Goal: Navigation & Orientation: Understand site structure

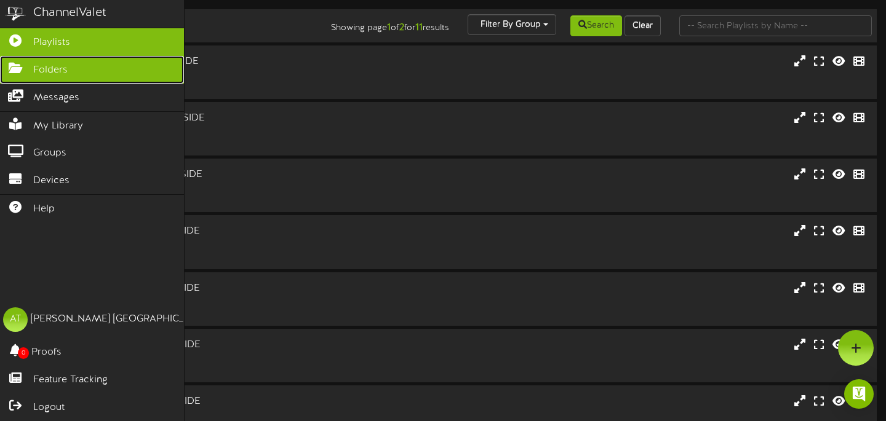
click at [26, 68] on icon at bounding box center [15, 66] width 31 height 9
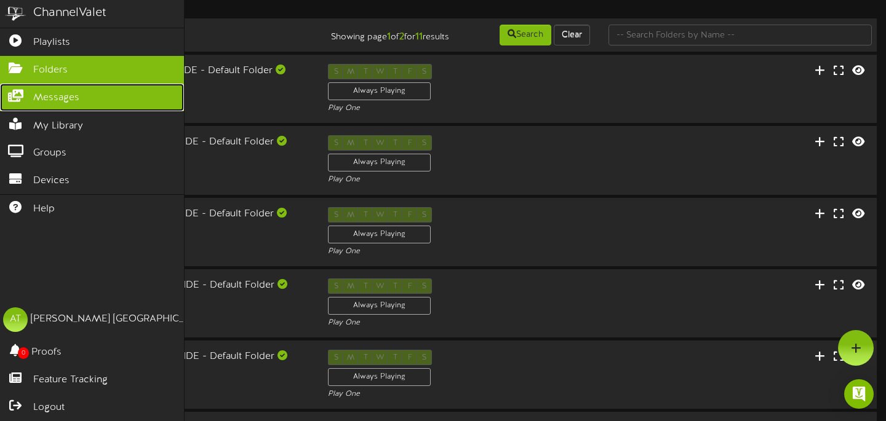
click at [31, 98] on link "Messages" at bounding box center [92, 98] width 184 height 28
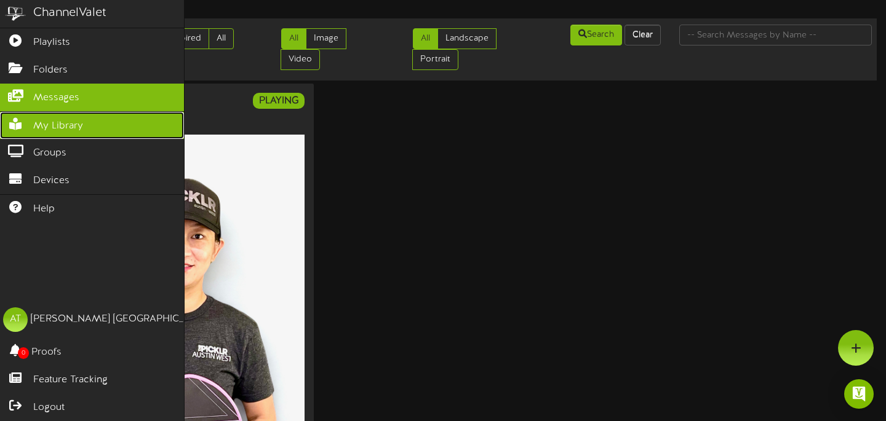
click at [38, 125] on span "My Library" at bounding box center [58, 126] width 50 height 14
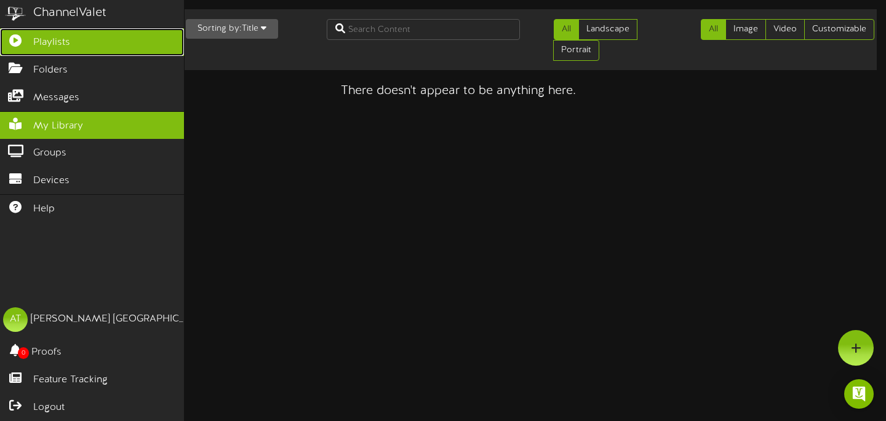
click at [61, 35] on link "Playlists" at bounding box center [92, 42] width 184 height 28
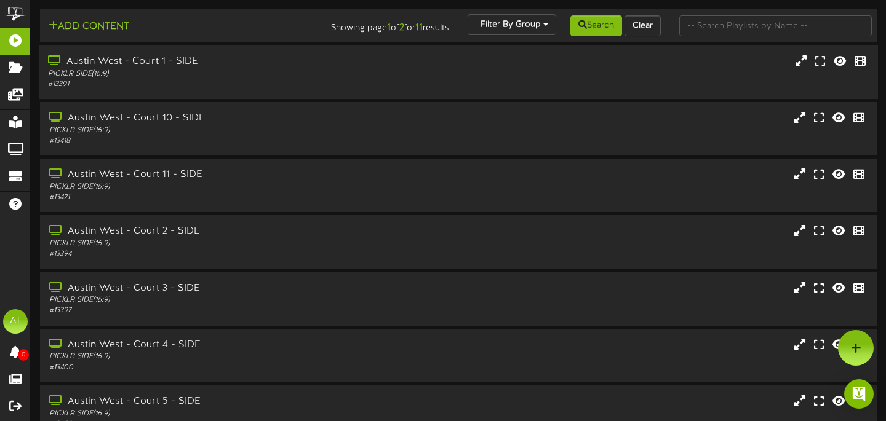
click at [312, 79] on div "PICKLR SIDE ( 16:9 )" at bounding box center [213, 74] width 331 height 10
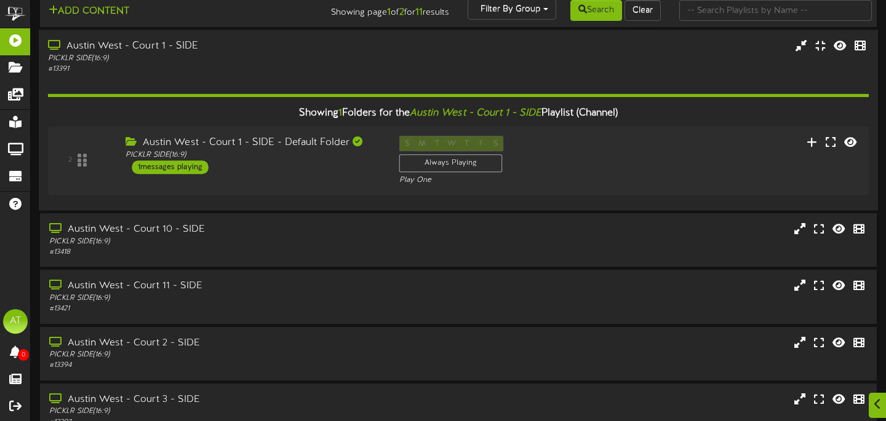
scroll to position [27, 0]
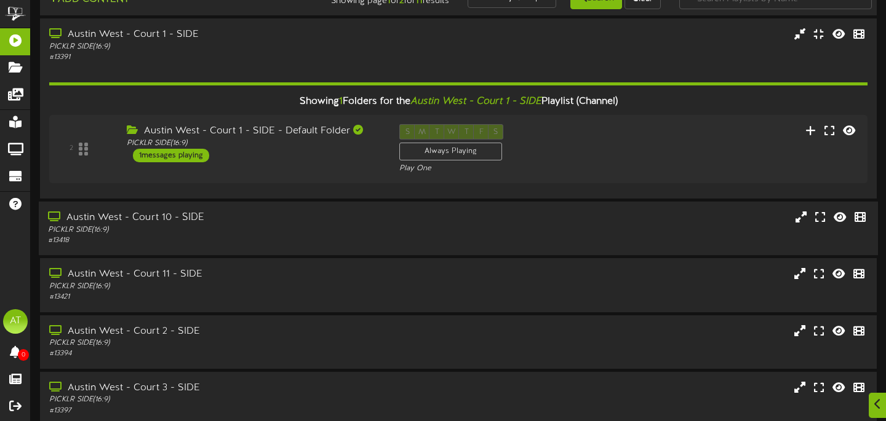
click at [309, 225] on div "Austin West - Court 10 - SIDE" at bounding box center [213, 218] width 331 height 14
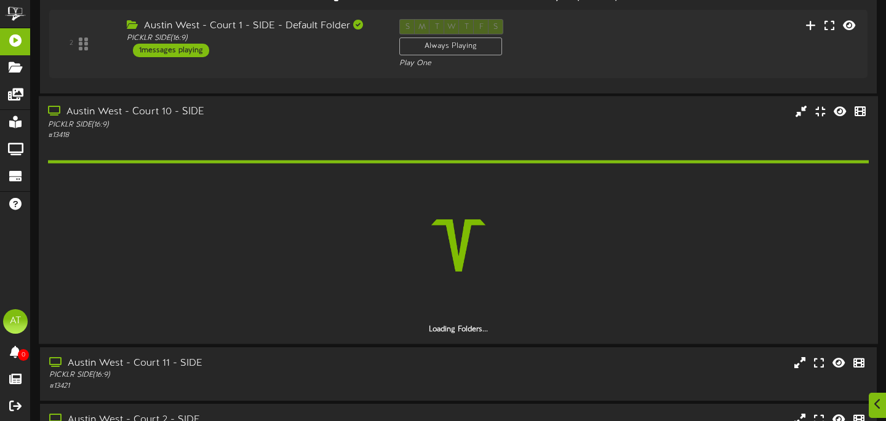
scroll to position [150, 0]
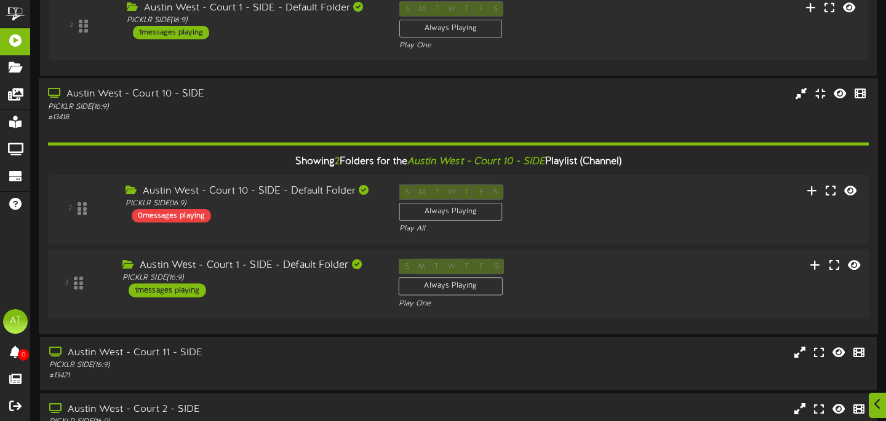
click at [177, 298] on div "1 messages playing" at bounding box center [168, 291] width 78 height 14
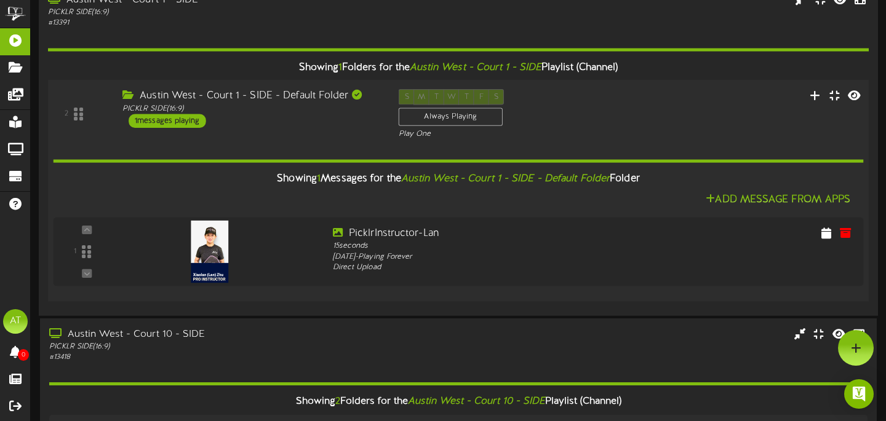
scroll to position [0, 0]
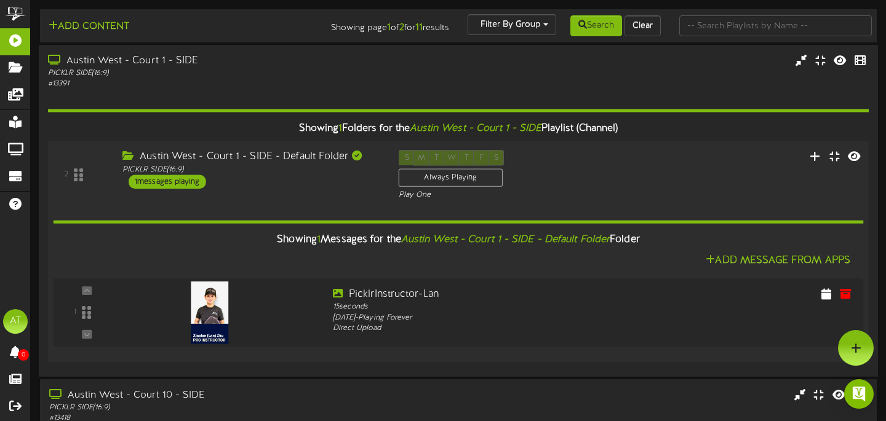
click at [180, 189] on div "1 messages playing" at bounding box center [168, 182] width 78 height 14
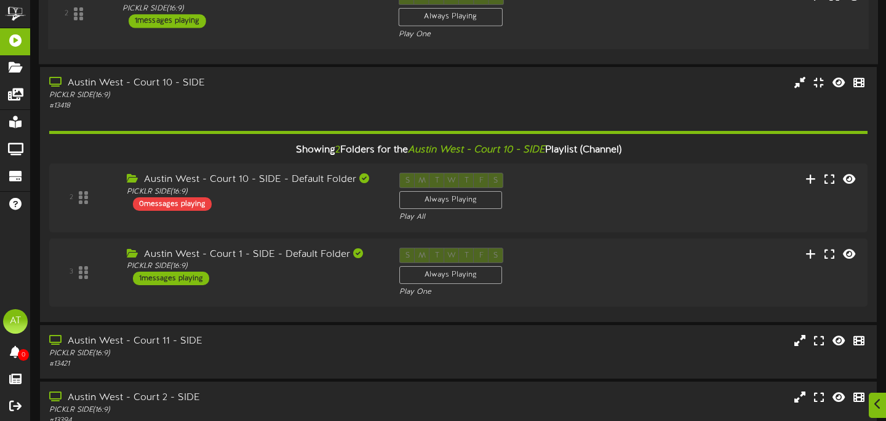
scroll to position [271, 0]
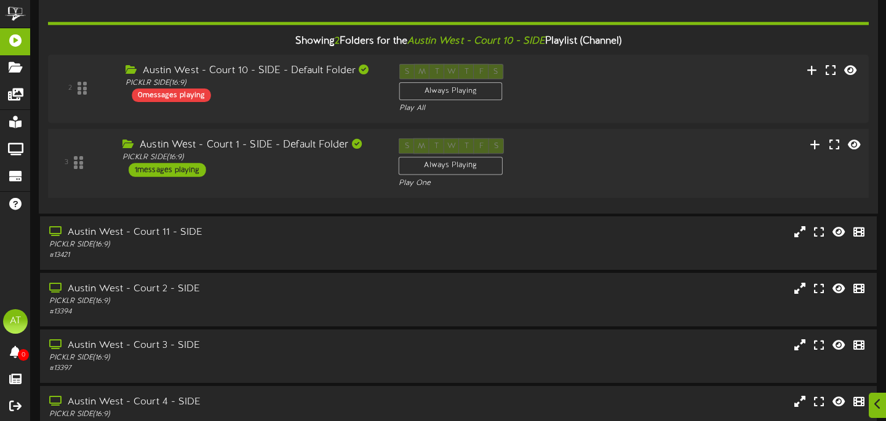
click at [162, 177] on div "1 messages playing" at bounding box center [168, 171] width 78 height 14
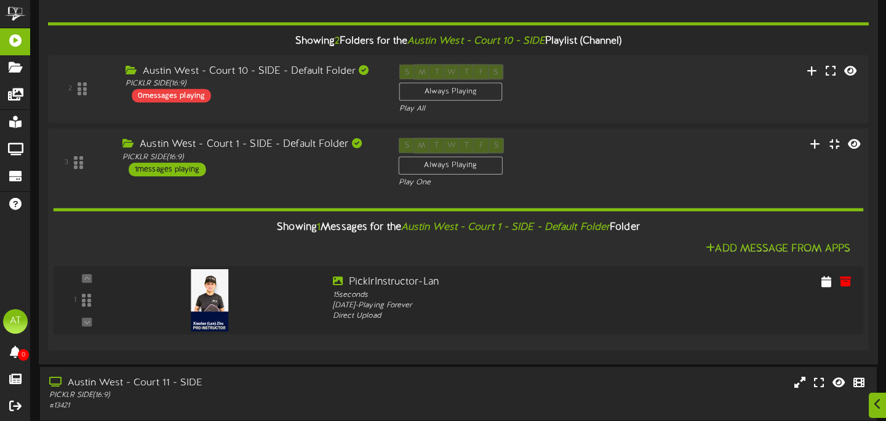
click at [167, 177] on div "1 messages playing" at bounding box center [168, 170] width 78 height 14
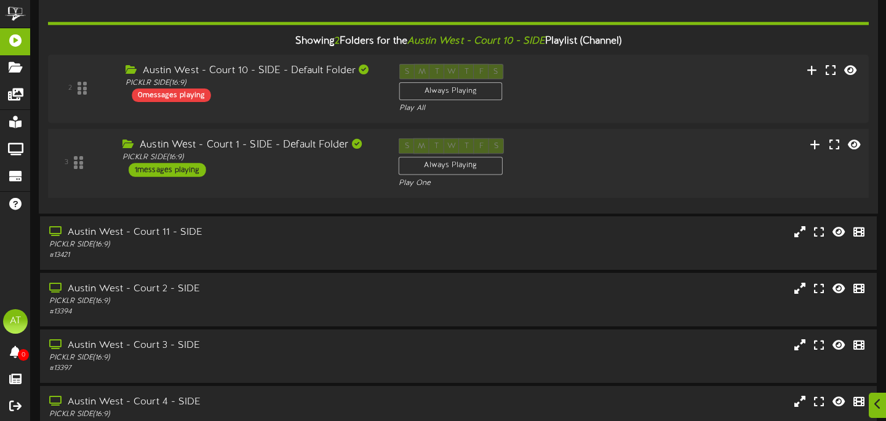
scroll to position [300, 0]
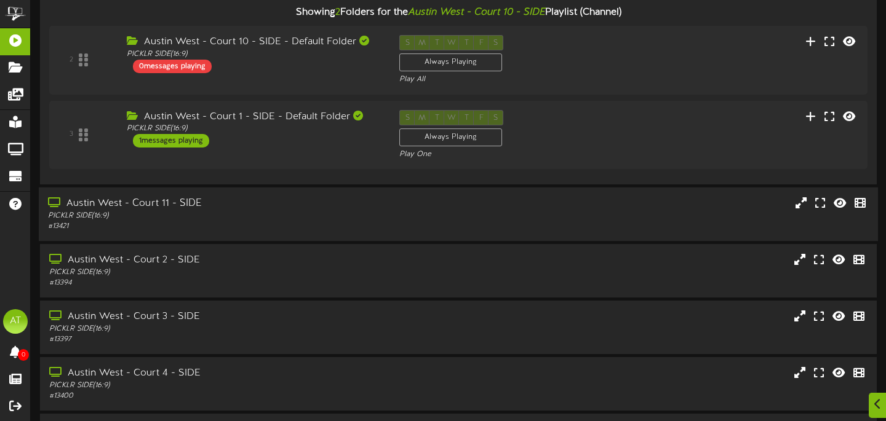
click at [176, 210] on div "Austin West - Court 11 - SIDE" at bounding box center [213, 204] width 331 height 14
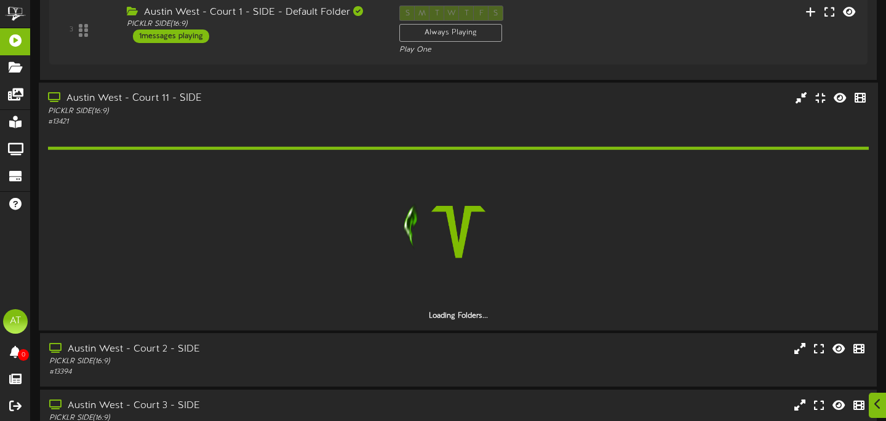
scroll to position [415, 0]
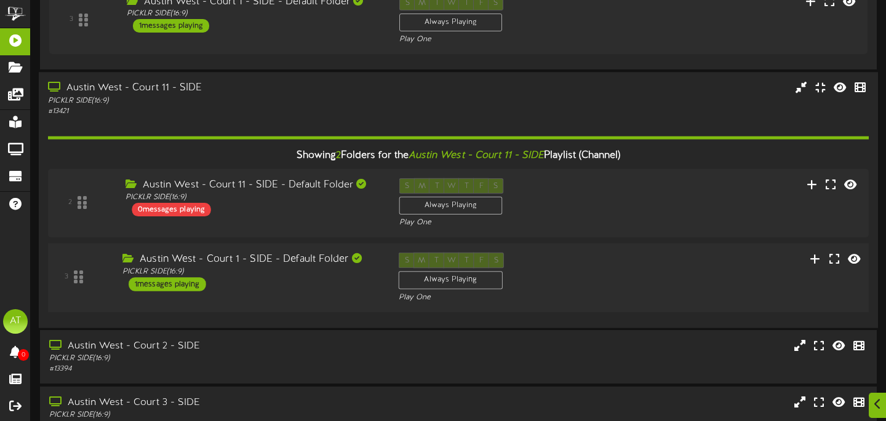
click at [177, 291] on div "1 messages playing" at bounding box center [168, 284] width 78 height 14
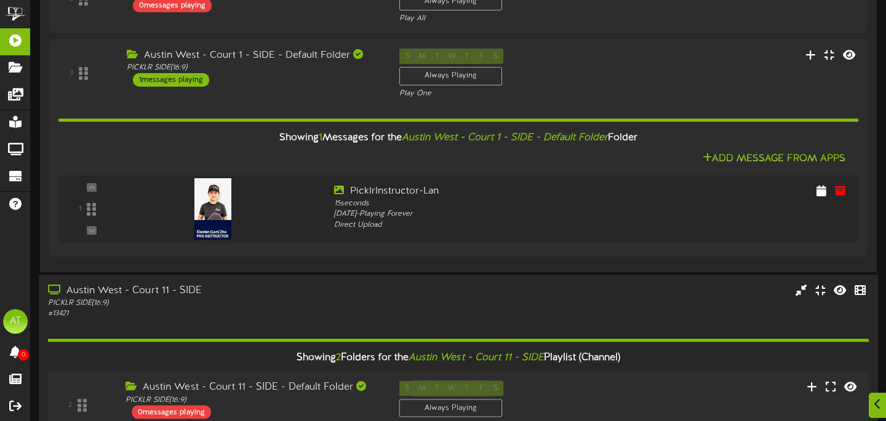
scroll to position [565, 0]
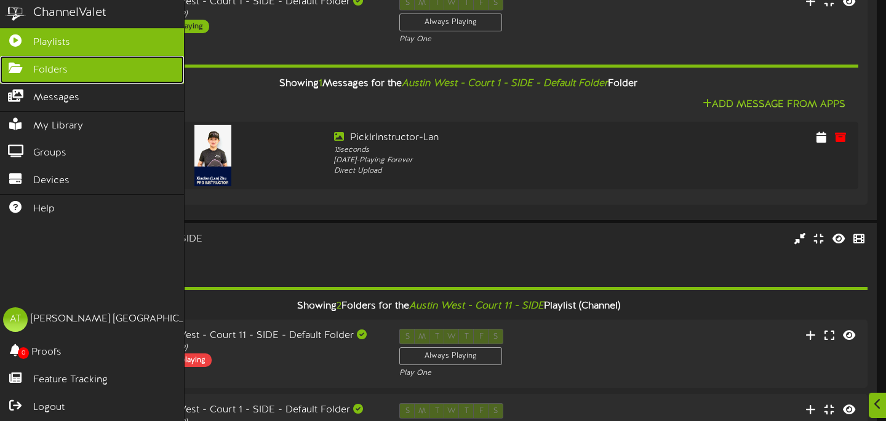
click at [49, 70] on span "Folders" at bounding box center [50, 70] width 34 height 14
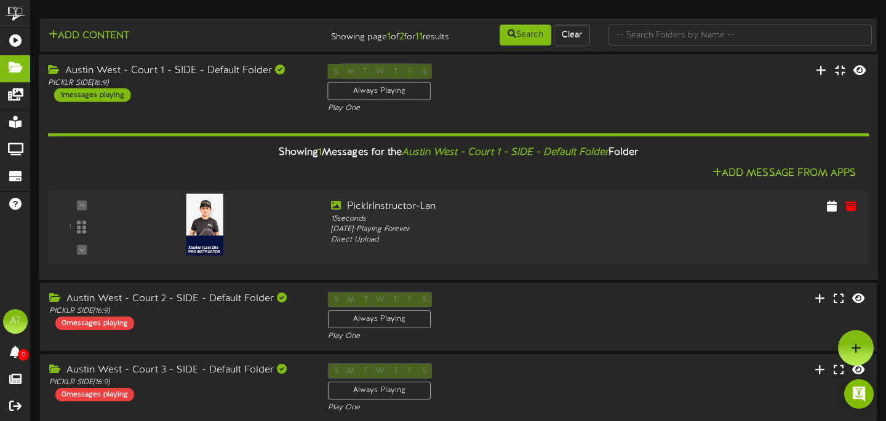
click at [83, 78] on div "Austin West - Court 1 - SIDE - Default Folder" at bounding box center [178, 70] width 261 height 14
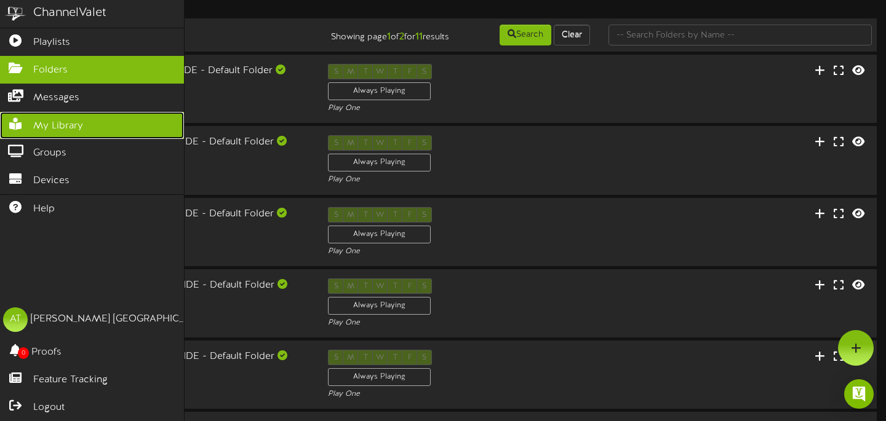
click at [26, 124] on icon at bounding box center [15, 122] width 31 height 9
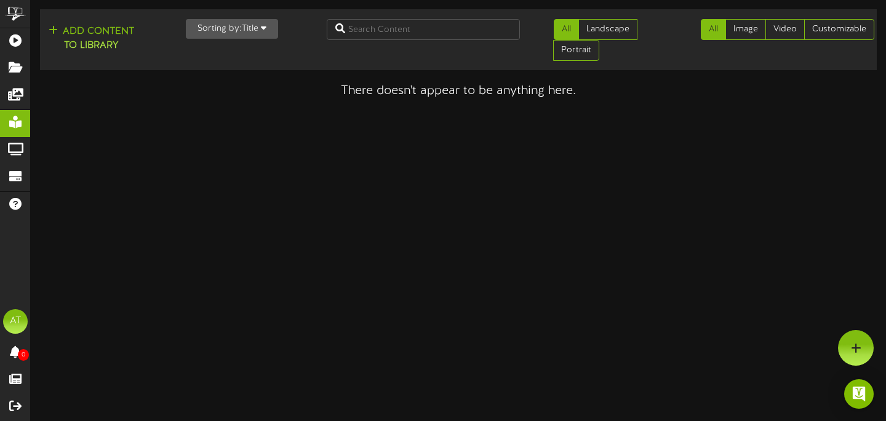
click at [271, 23] on button "Sorting by: Title" at bounding box center [232, 29] width 92 height 20
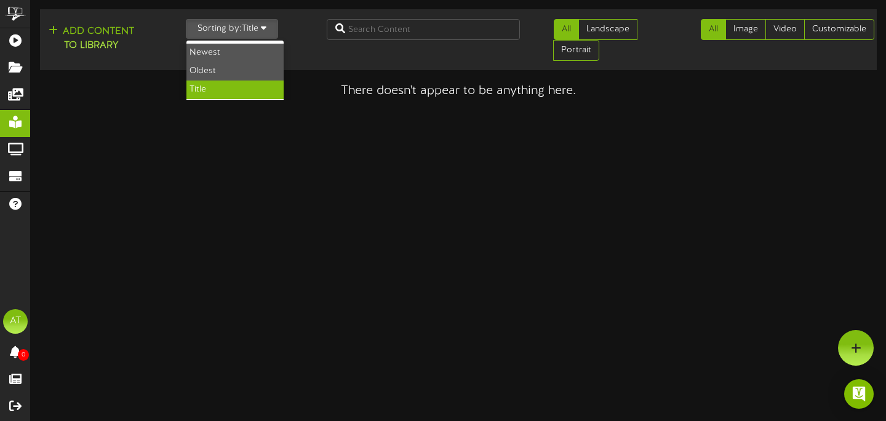
click at [271, 23] on button "Sorting by: Title" at bounding box center [232, 29] width 92 height 20
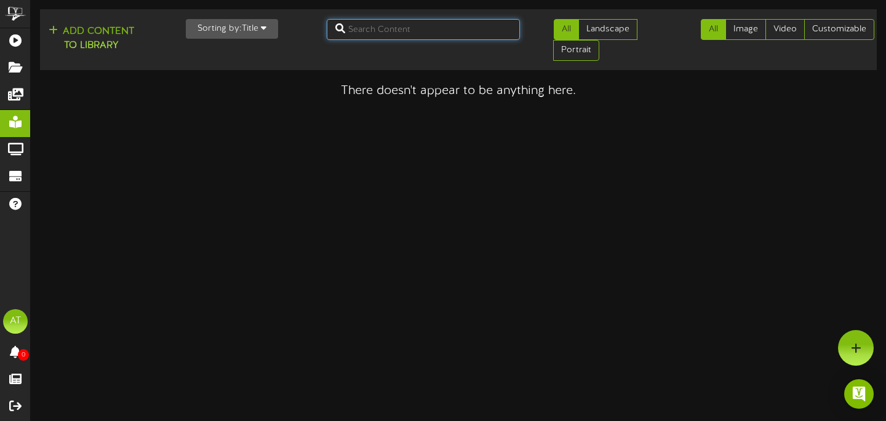
click at [412, 31] on input "text" at bounding box center [423, 29] width 193 height 21
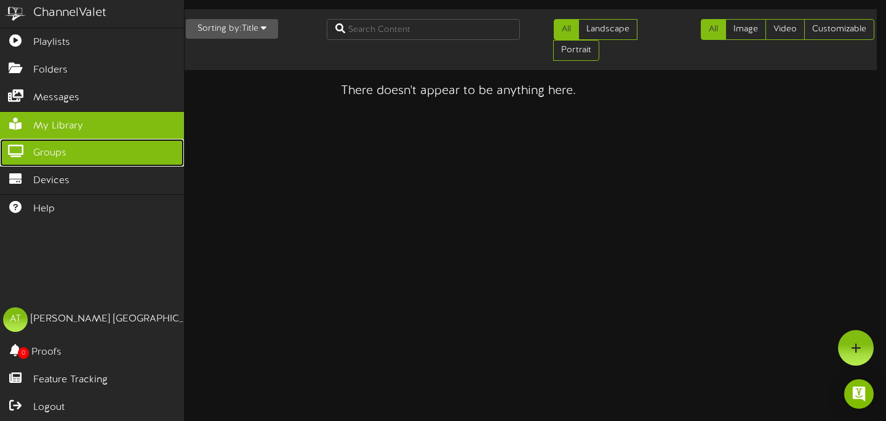
click at [39, 151] on span "Groups" at bounding box center [49, 153] width 33 height 14
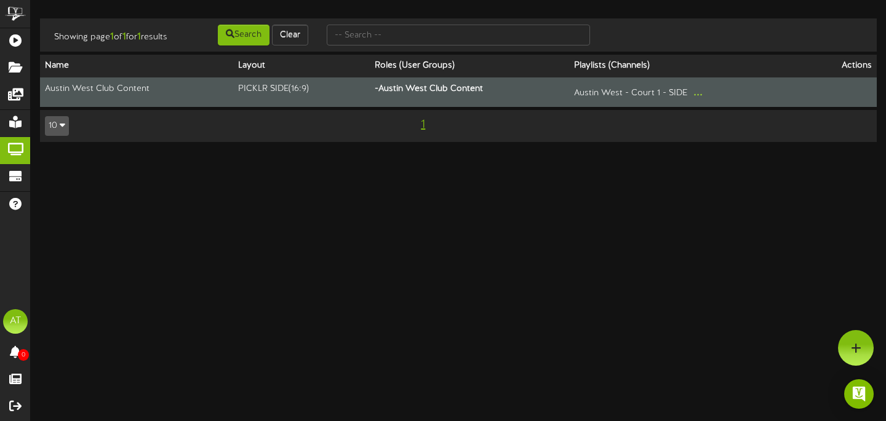
click at [594, 102] on div "Austin West - Court 1 - SIDE ..." at bounding box center [689, 92] width 230 height 19
click at [421, 102] on th "- Austin West Club Content" at bounding box center [469, 93] width 199 height 30
click at [276, 95] on td "PICKLR SIDE ( 16:9 )" at bounding box center [301, 93] width 136 height 30
click at [100, 95] on td "Austin West Club Content" at bounding box center [136, 93] width 193 height 30
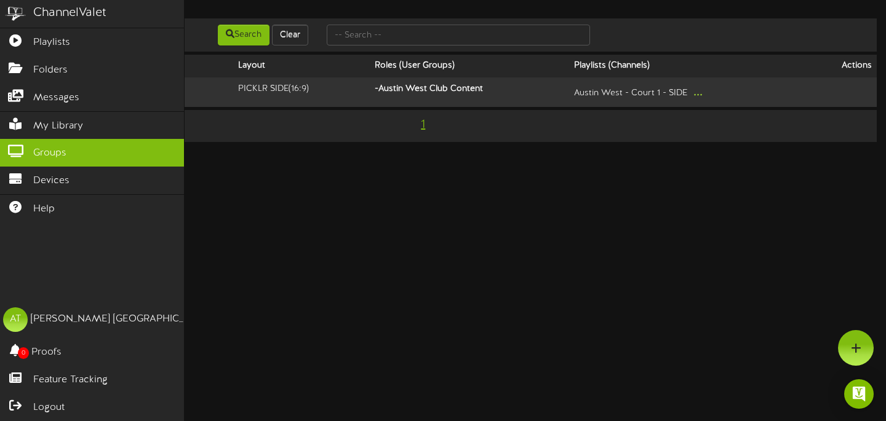
click at [24, 15] on img at bounding box center [15, 14] width 31 height 28
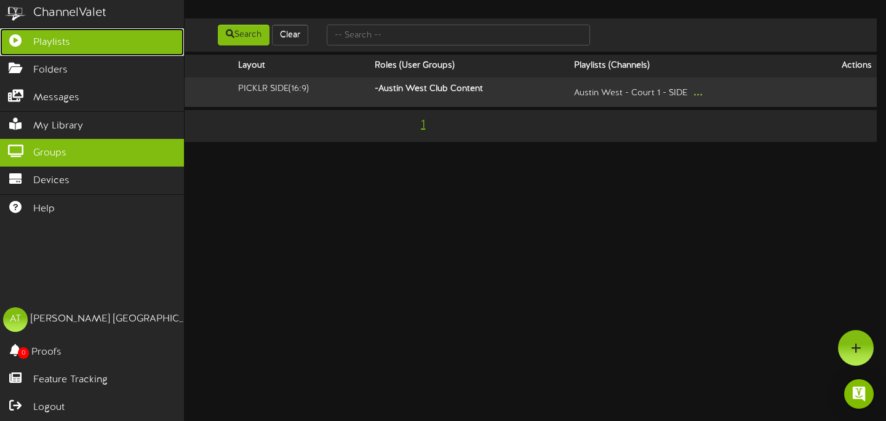
click at [71, 42] on link "Playlists" at bounding box center [92, 42] width 184 height 28
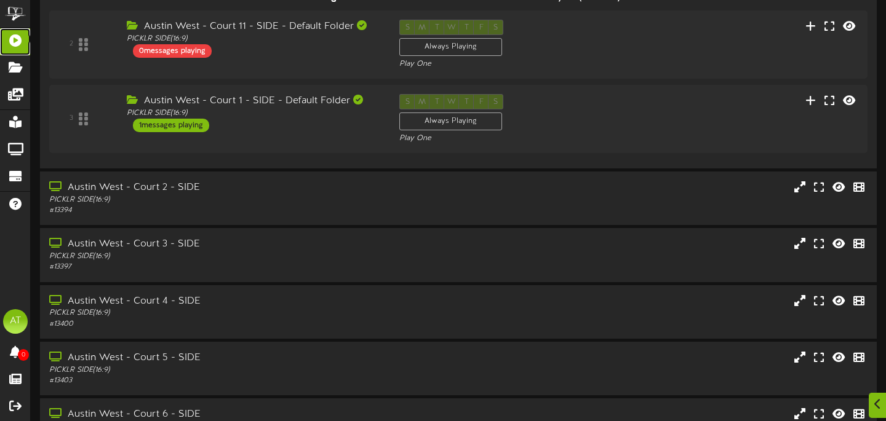
scroll to position [778, 0]
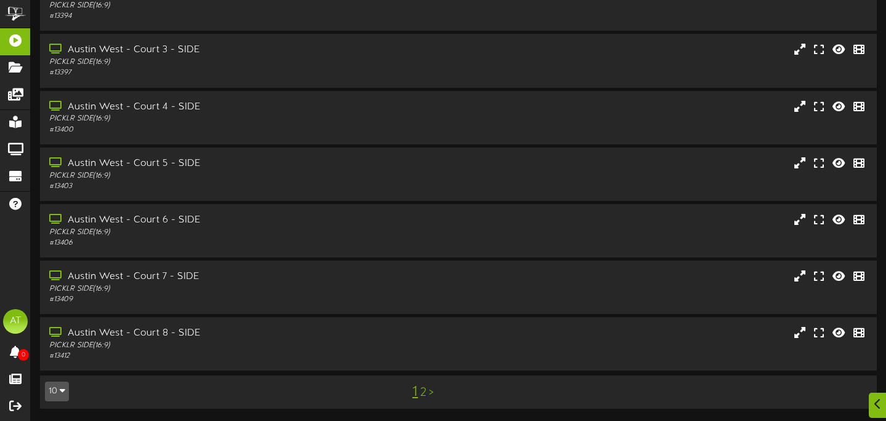
click at [424, 387] on link "2" at bounding box center [423, 393] width 6 height 14
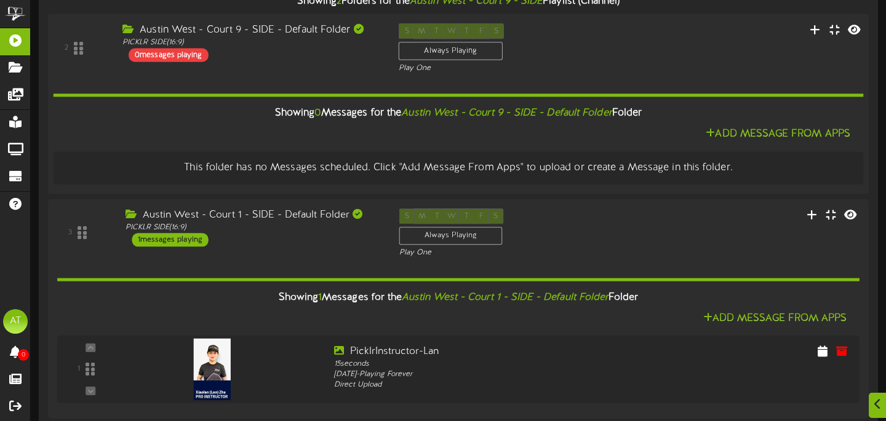
scroll to position [151, 0]
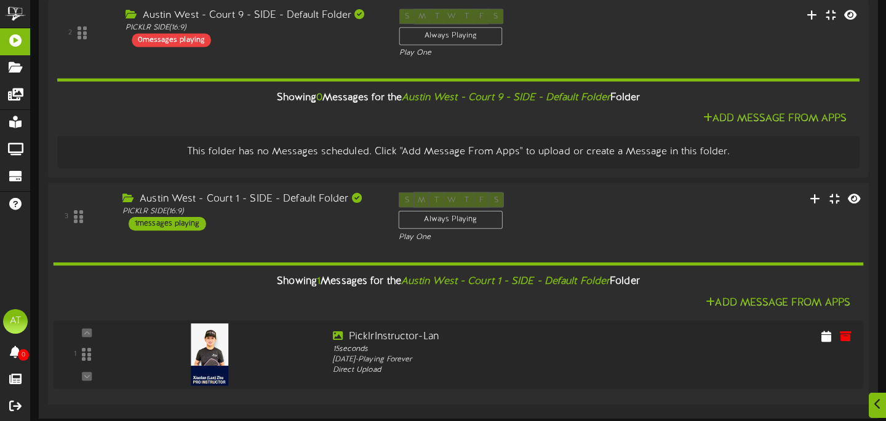
click at [180, 223] on div "1 messages playing" at bounding box center [168, 224] width 78 height 14
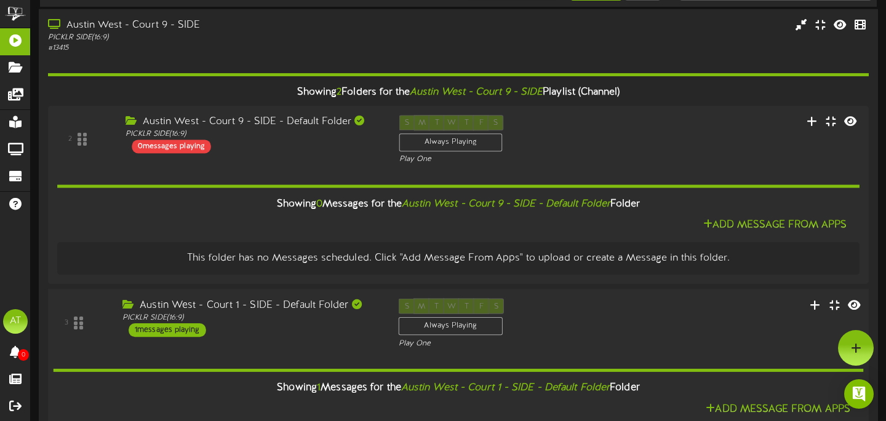
scroll to position [0, 0]
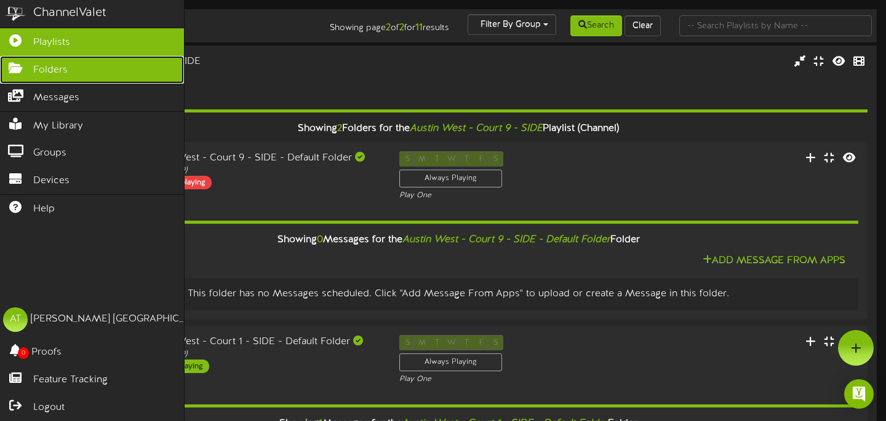
click at [46, 56] on link "Folders" at bounding box center [92, 70] width 184 height 28
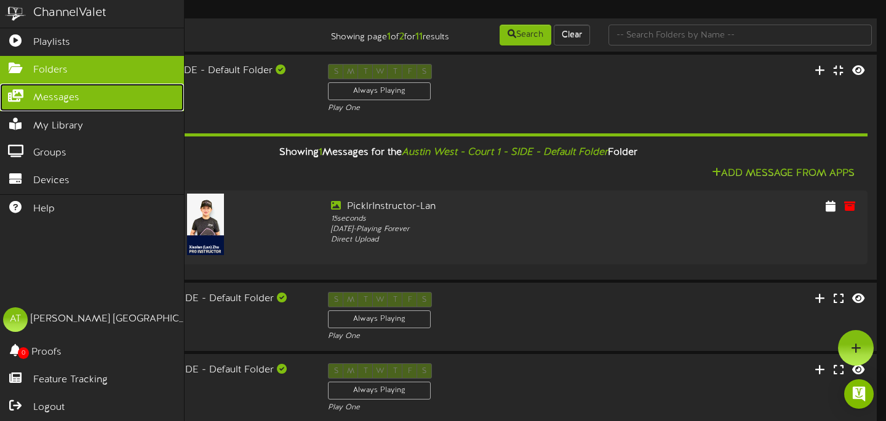
click at [19, 98] on icon at bounding box center [15, 94] width 31 height 9
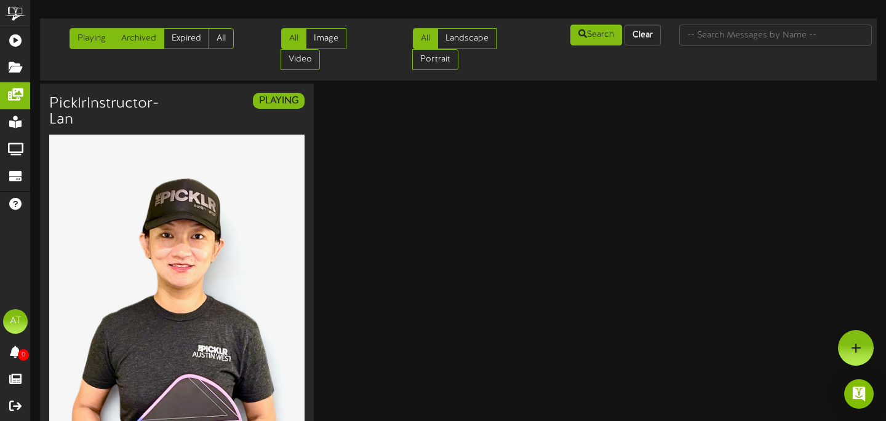
click at [121, 41] on link "Archived" at bounding box center [138, 38] width 51 height 21
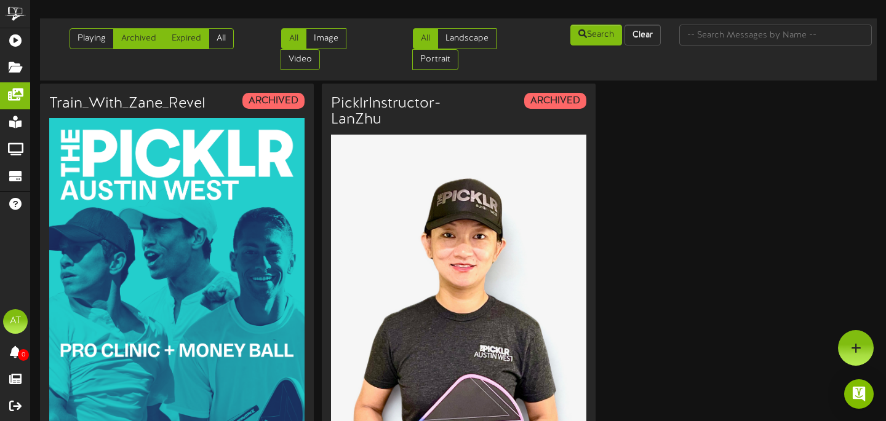
click at [196, 41] on link "Expired" at bounding box center [187, 38] width 46 height 21
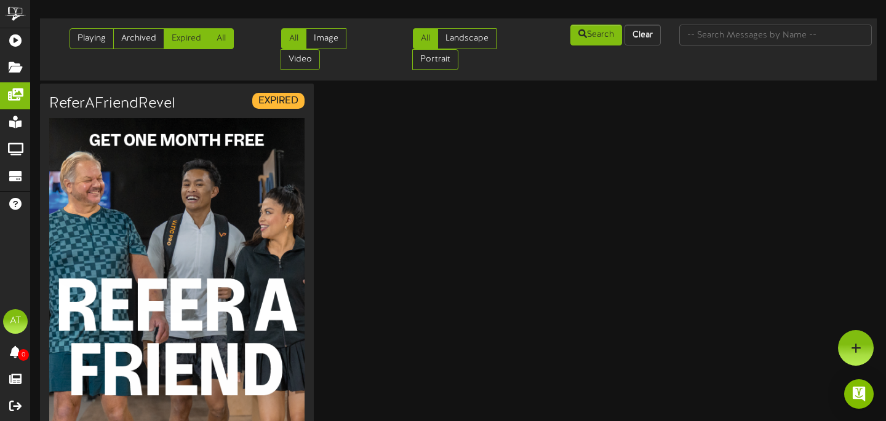
click at [225, 39] on link "All" at bounding box center [221, 38] width 25 height 21
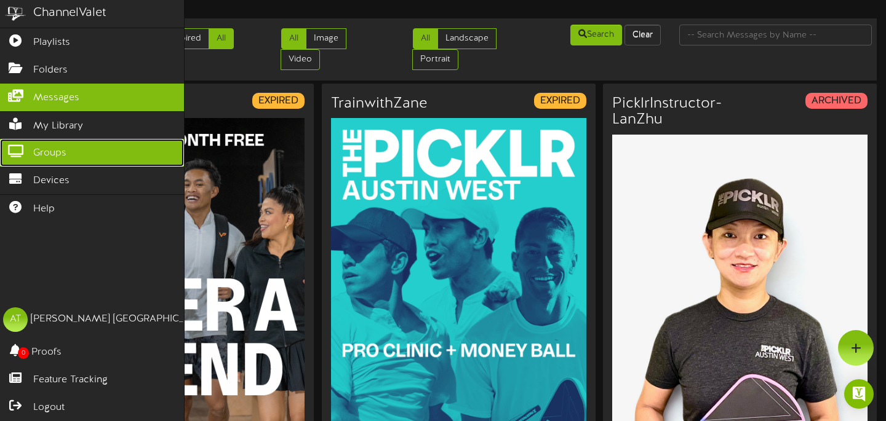
click at [44, 156] on span "Groups" at bounding box center [49, 153] width 33 height 14
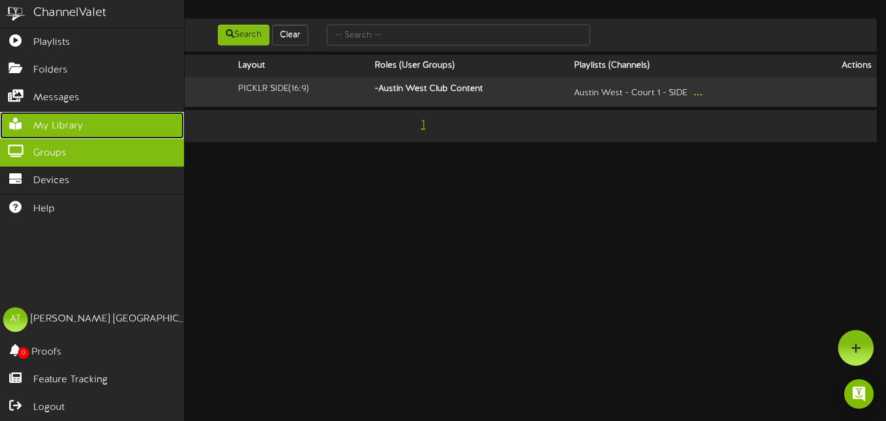
click at [48, 130] on span "My Library" at bounding box center [58, 126] width 50 height 14
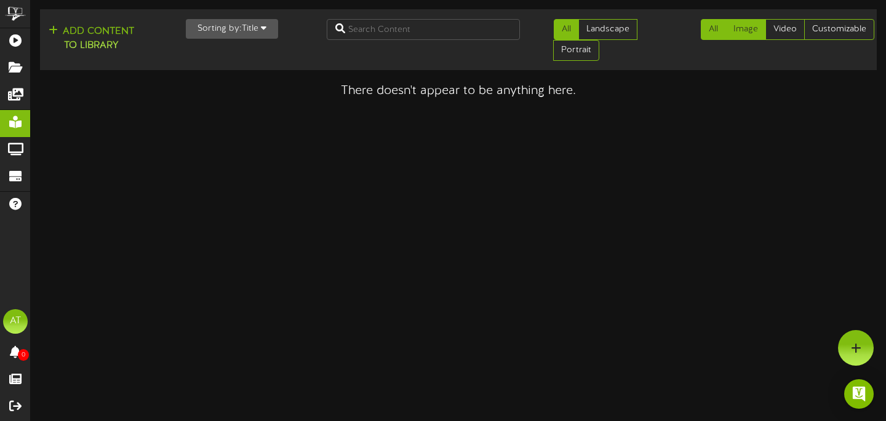
click at [740, 26] on link "Image" at bounding box center [745, 29] width 41 height 21
click at [223, 22] on button "Sorting by: Title" at bounding box center [232, 29] width 92 height 20
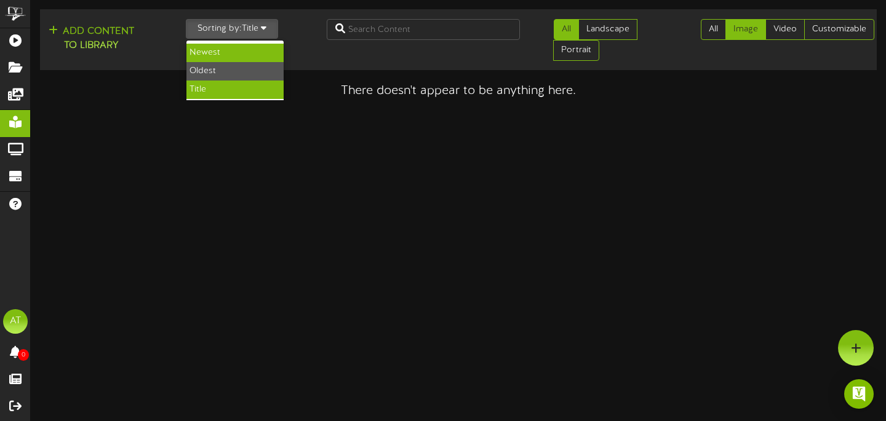
click at [231, 49] on div "Newest" at bounding box center [234, 53] width 97 height 18
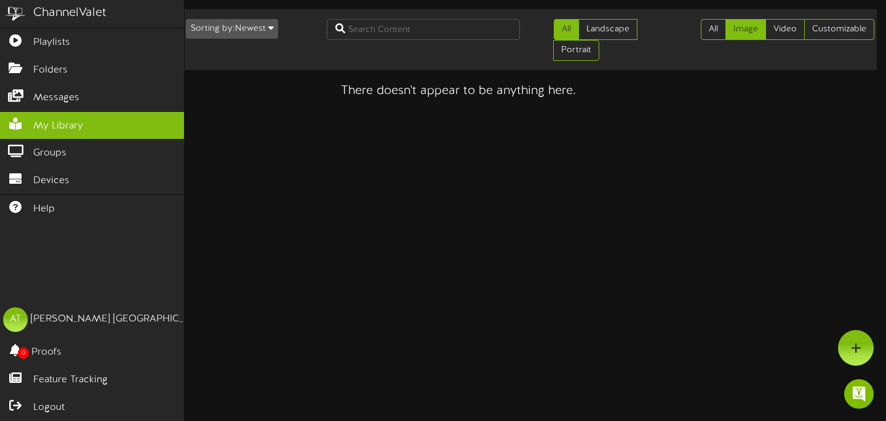
click at [34, 2] on div "ChannelValet" at bounding box center [92, 14] width 184 height 28
click at [68, 17] on div "ChannelValet" at bounding box center [69, 13] width 73 height 18
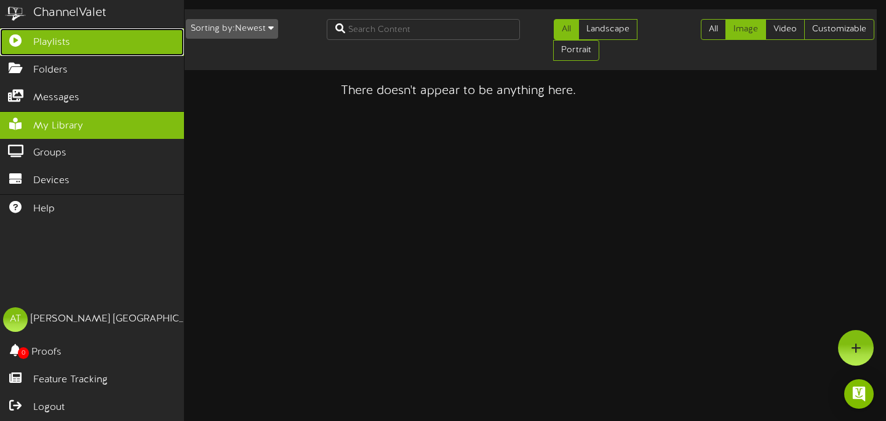
click at [54, 52] on link "Playlists" at bounding box center [92, 42] width 184 height 28
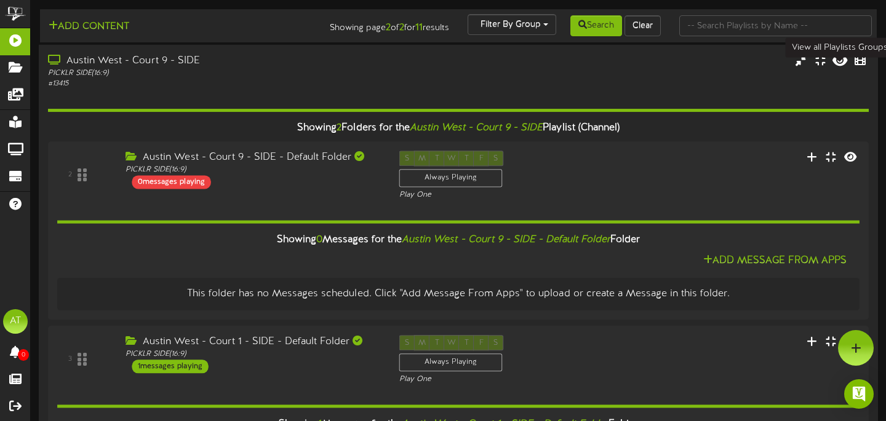
click at [842, 66] on icon at bounding box center [839, 60] width 15 height 14
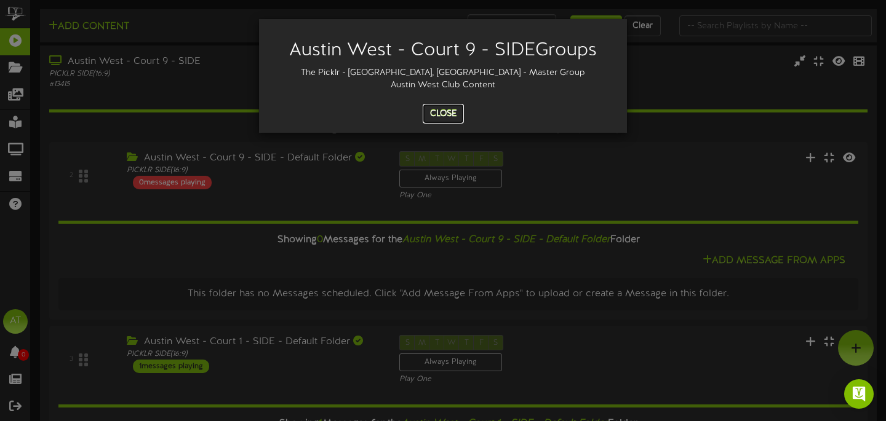
click at [437, 112] on button "Close" at bounding box center [443, 114] width 41 height 20
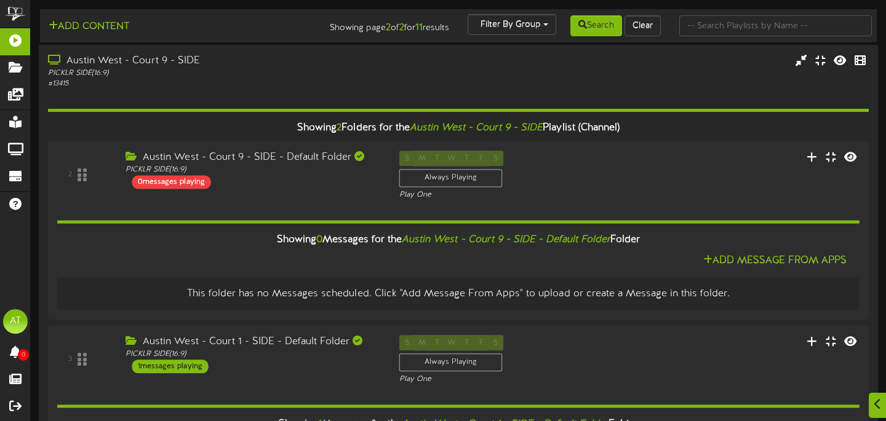
scroll to position [151, 0]
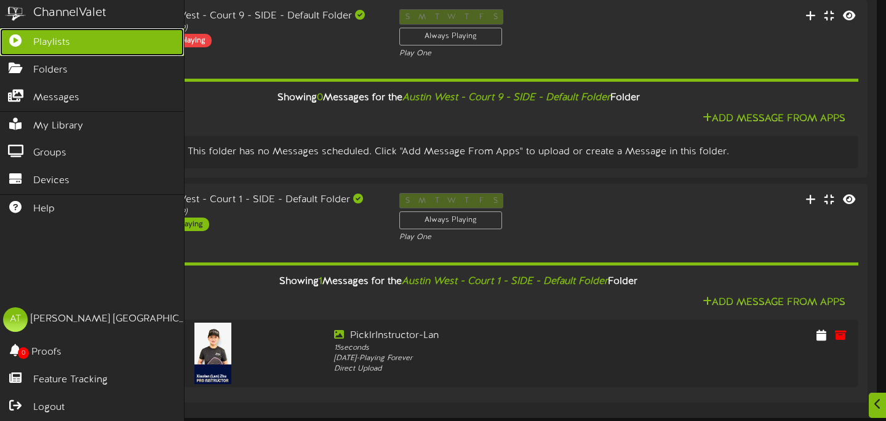
click at [23, 43] on icon at bounding box center [15, 38] width 31 height 9
click at [68, 40] on span "Playlists" at bounding box center [51, 43] width 37 height 14
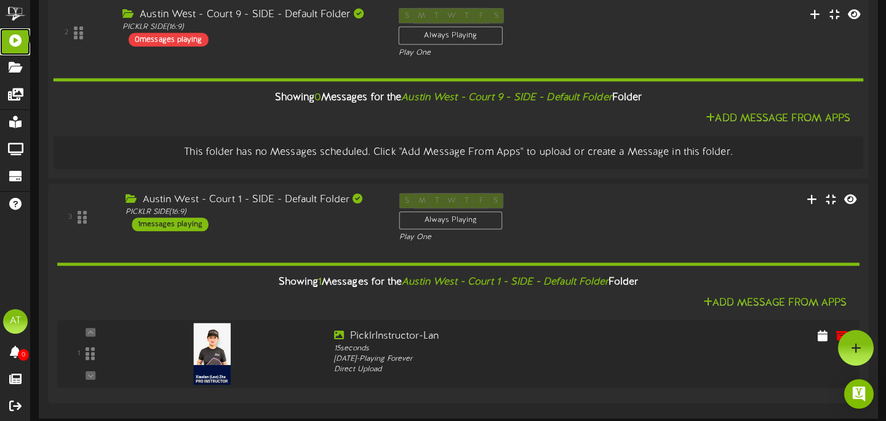
scroll to position [0, 0]
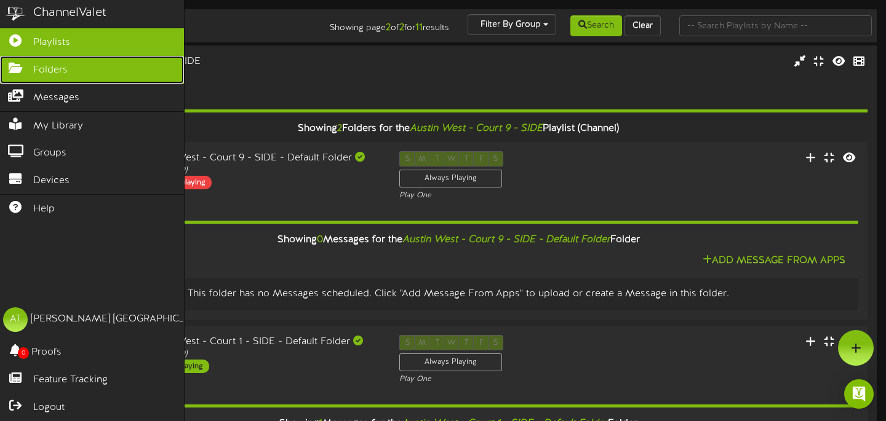
click at [7, 66] on icon at bounding box center [15, 66] width 31 height 9
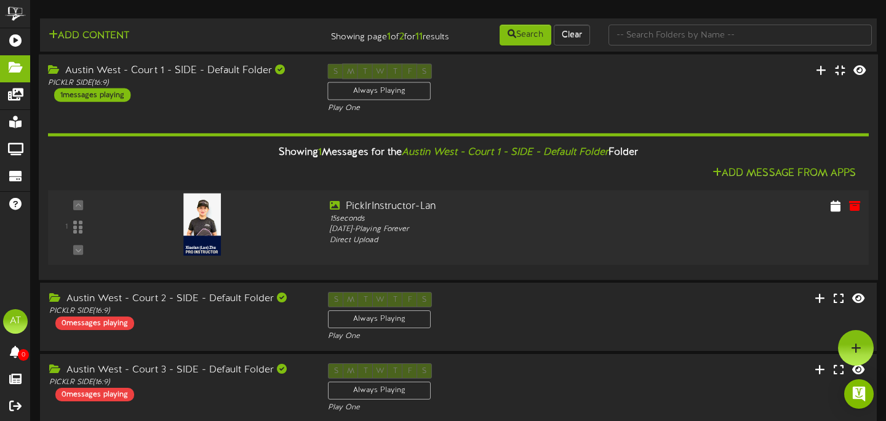
click at [77, 237] on div "1" at bounding box center [79, 228] width 50 height 56
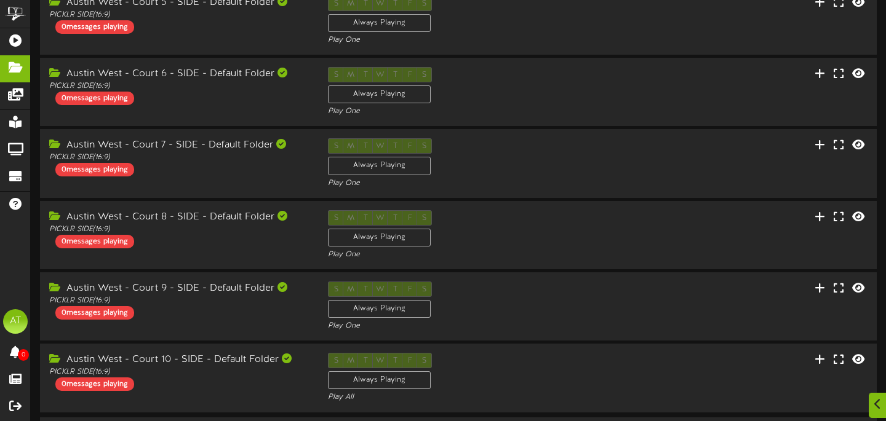
scroll to position [562, 0]
